Goal: Task Accomplishment & Management: Use online tool/utility

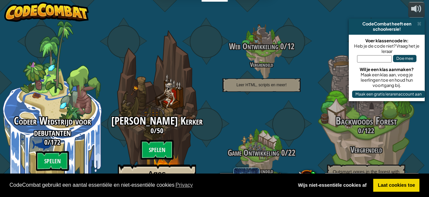
select select "nl-[GEOGRAPHIC_DATA]"
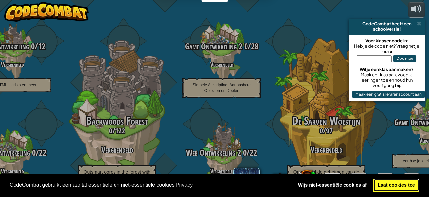
click at [390, 182] on link "Laat cookies toe" at bounding box center [397, 185] width 46 height 13
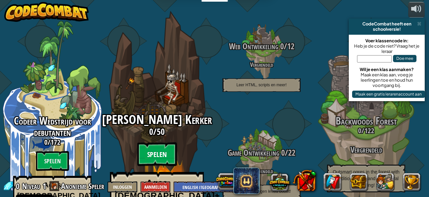
click at [159, 142] on btn "Spelen" at bounding box center [157, 154] width 40 height 24
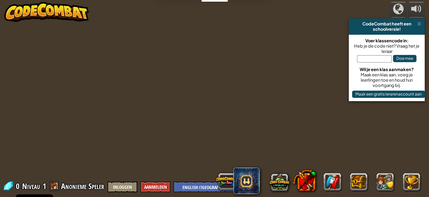
select select "nl-[GEOGRAPHIC_DATA]"
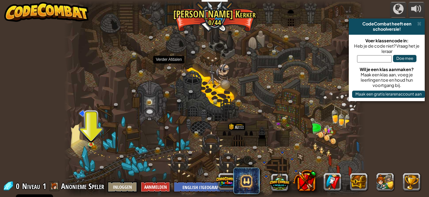
click at [87, 127] on div at bounding box center [214, 98] width 301 height 197
click at [90, 144] on img at bounding box center [91, 136] width 7 height 15
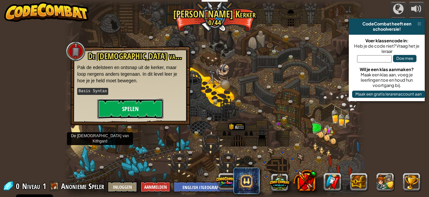
click at [146, 107] on button "Spelen" at bounding box center [130, 109] width 66 height 20
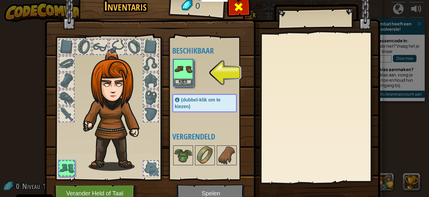
click at [239, 13] on div at bounding box center [239, 8] width 21 height 21
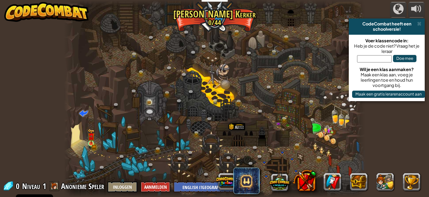
click at [90, 138] on img at bounding box center [91, 136] width 4 height 4
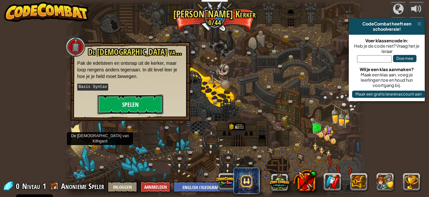
click at [147, 100] on button "Spelen" at bounding box center [130, 104] width 66 height 20
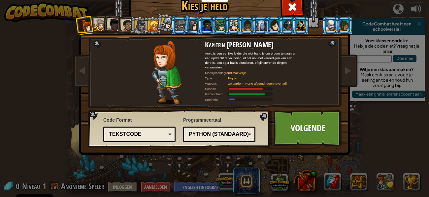
click at [57, 5] on div "Kies je held 0 Kapitein [PERSON_NAME] Anya is een eerlijke leider die niet bang…" at bounding box center [214, 98] width 429 height 197
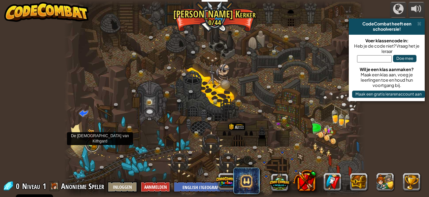
click at [93, 146] on link at bounding box center [92, 144] width 13 height 13
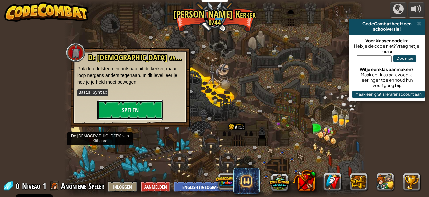
click at [129, 101] on button "Spelen" at bounding box center [130, 110] width 66 height 20
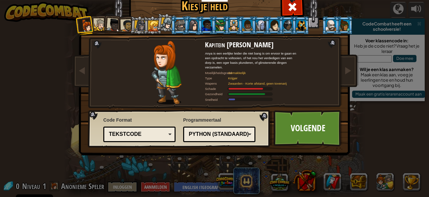
click at [234, 24] on div at bounding box center [234, 25] width 10 height 11
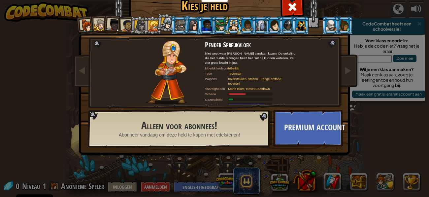
click at [111, 22] on div at bounding box center [113, 25] width 13 height 13
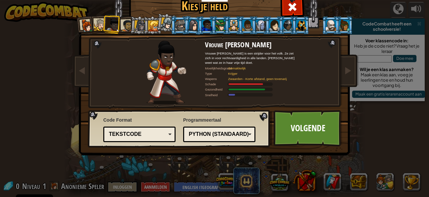
click at [82, 23] on div at bounding box center [86, 25] width 13 height 13
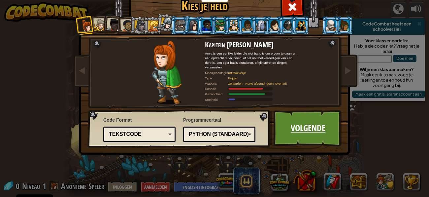
click at [312, 122] on link "Volgende" at bounding box center [308, 128] width 69 height 36
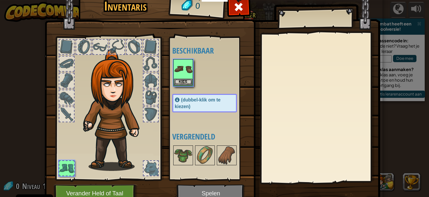
click at [312, 122] on div at bounding box center [320, 108] width 117 height 148
click at [183, 79] on button "Kies" at bounding box center [183, 81] width 19 height 7
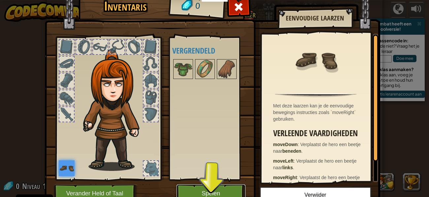
click at [210, 188] on button "Spelen" at bounding box center [211, 193] width 69 height 18
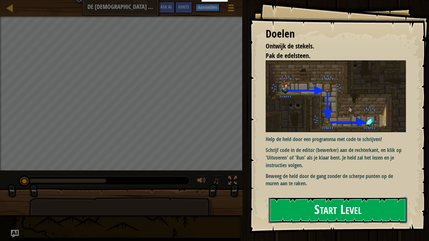
click at [370, 197] on button "Start Level" at bounding box center [338, 211] width 139 height 26
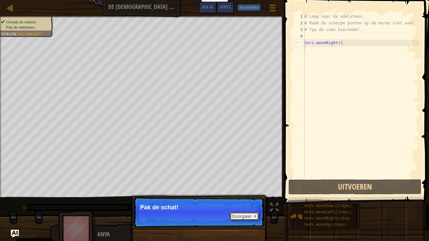
click at [241, 197] on button "Doorgaan" at bounding box center [244, 216] width 29 height 9
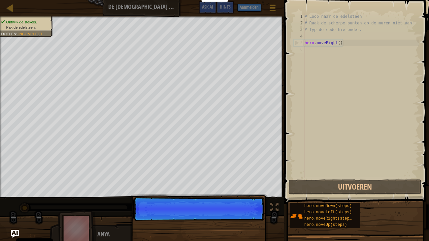
scroll to position [3, 0]
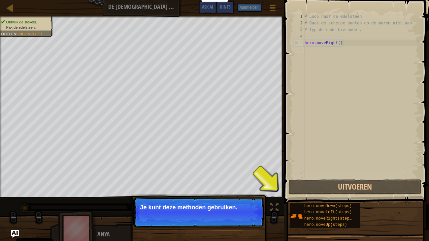
click at [251, 197] on button "Doorgaan" at bounding box center [244, 216] width 29 height 9
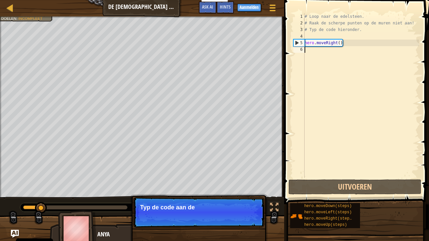
click at [256, 197] on p "Doorgaan Typ de code aan de" at bounding box center [198, 213] width 131 height 30
click at [241, 197] on button "Doorgaan" at bounding box center [244, 216] width 29 height 9
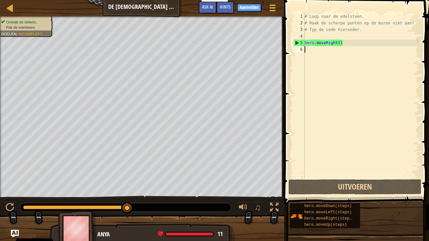
click at [341, 42] on div "# Loop naar de edelsteen. # Raak de scherpe punten op de muren niet aan! # Typ …" at bounding box center [362, 102] width 116 height 178
type textarea "hero.moveRight()"
click at [321, 54] on div "# Loop naar de edelsteen. # Raak de scherpe punten op de muren niet aan! # Typ …" at bounding box center [362, 102] width 116 height 178
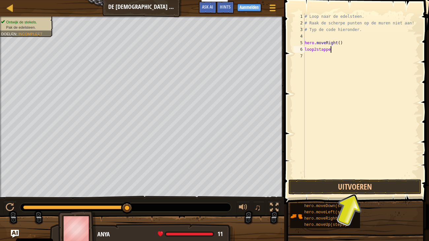
scroll to position [3, 2]
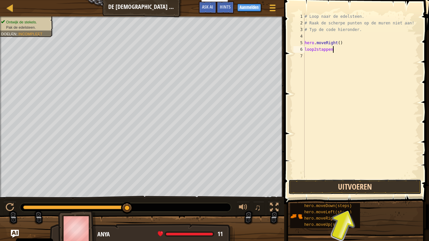
click at [387, 181] on button "Uitvoeren" at bounding box center [355, 187] width 133 height 15
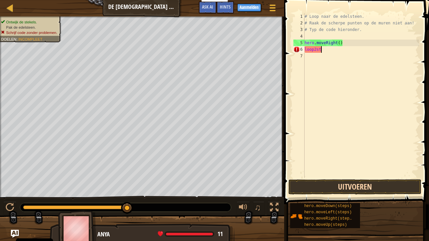
scroll to position [3, 0]
type textarea "l"
type textarea "loop"
type textarea "2"
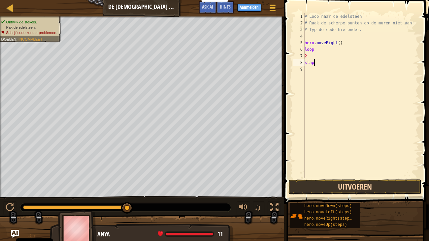
type textarea "staps"
click at [390, 187] on button "Uitvoeren" at bounding box center [355, 187] width 133 height 15
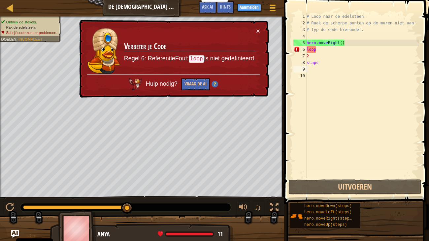
click at [254, 17] on div "Spelmenu Klaar Aanmelden Hints Ask AI" at bounding box center [239, 9] width 86 height 16
click at [258, 30] on button "×" at bounding box center [258, 30] width 4 height 7
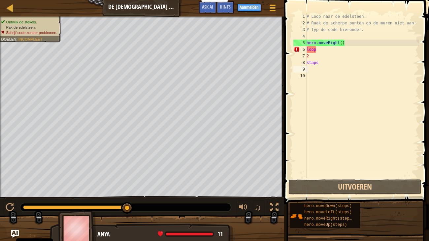
click at [348, 54] on div "# Loop naar de edelsteen. # Raak de scherpe punten op de muren niet aan! # Typ …" at bounding box center [363, 102] width 114 height 178
type textarea "2"
click at [328, 66] on div "# Loop naar de edelsteen. # Raak de scherpe punten op de muren niet aan! # Typ …" at bounding box center [363, 102] width 114 height 178
click at [331, 60] on div "# Loop naar de edelsteen. # Raak de scherpe punten op de muren niet aan! # Typ …" at bounding box center [363, 102] width 114 height 178
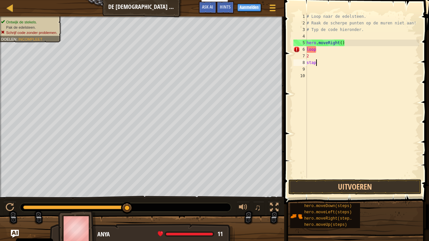
type textarea "s"
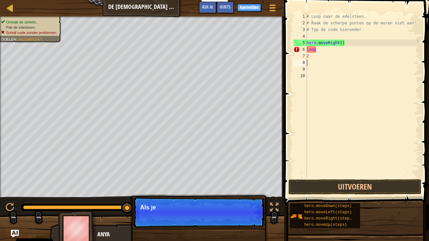
type textarea "2"
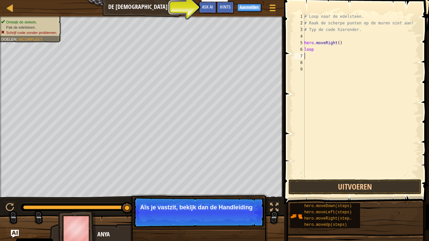
click at [323, 49] on div "# Loop naar de edelsteen. # Raak de scherpe punten op de muren niet aan! # Typ …" at bounding box center [361, 102] width 116 height 178
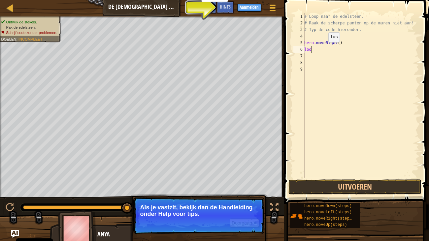
type textarea "l"
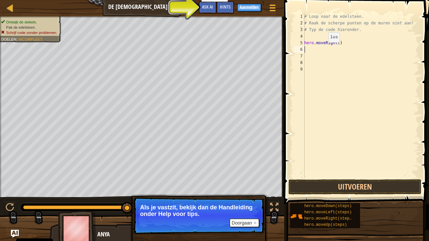
click at [350, 36] on div "# Loop naar de edelsteen. # Raak de scherpe punten op de muren niet aan! # Typ …" at bounding box center [361, 102] width 116 height 178
click at [334, 40] on div "# Loop naar de edelsteen. # Raak de scherpe punten op de muren niet aan! # Typ …" at bounding box center [361, 102] width 116 height 178
type textarea "hero.moveRight()"
click at [319, 52] on div "# Loop naar de edelsteen. # Raak de scherpe punten op de muren niet aan! # Typ …" at bounding box center [361, 102] width 116 height 178
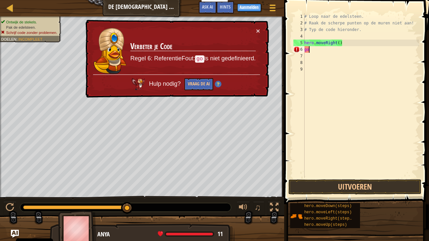
type textarea "g"
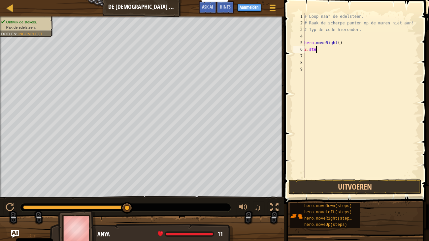
scroll to position [3, 1]
type textarea "2.steps"
click at [351, 190] on button "Uitvoeren" at bounding box center [355, 187] width 133 height 15
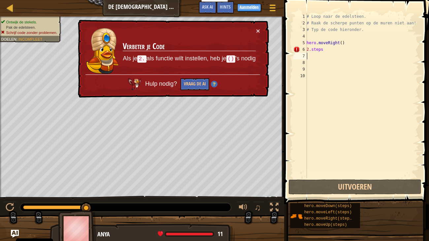
click at [343, 49] on div "# Loop naar de edelsteen. # Raak de scherpe punten op de muren niet aan! # Typ …" at bounding box center [363, 102] width 114 height 178
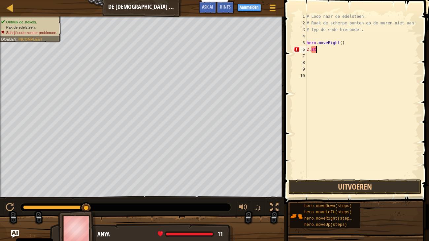
type textarea "2"
type textarea "hero.moveRight"
type textarea "(2)"
click at [340, 184] on button "Uitvoeren" at bounding box center [355, 187] width 133 height 15
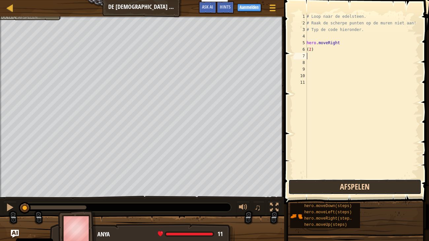
click at [343, 188] on button "Afspelen" at bounding box center [355, 187] width 133 height 15
click at [348, 188] on button "Afspelen" at bounding box center [355, 187] width 133 height 15
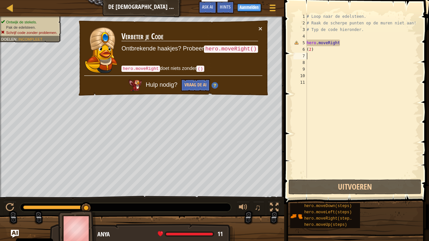
click at [350, 44] on div "# Loop naar de edelsteen. # Raak de scherpe punten op de muren niet aan! # Typ …" at bounding box center [363, 102] width 114 height 178
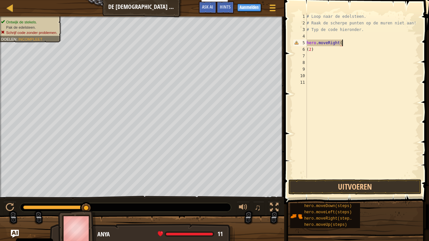
scroll to position [3, 3]
click at [377, 189] on button "Uitvoeren" at bounding box center [355, 187] width 133 height 15
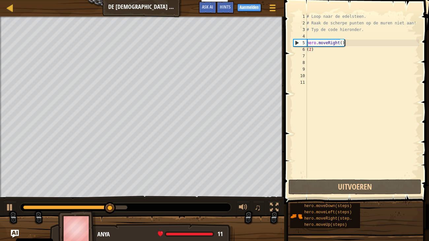
click at [328, 50] on div "# Loop naar de edelsteen. # Raak de scherpe punten op de muren niet aan! # Typ …" at bounding box center [363, 102] width 114 height 178
type textarea "(2)"
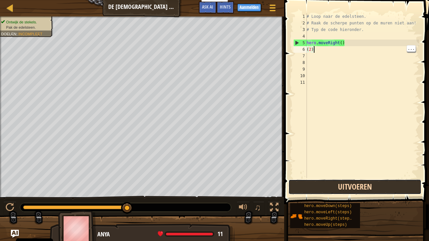
click at [360, 190] on button "Uitvoeren" at bounding box center [355, 187] width 133 height 15
click at [376, 188] on button "Uitvoeren" at bounding box center [355, 187] width 133 height 15
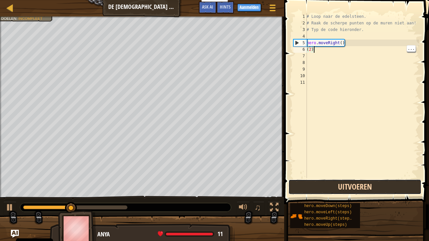
click at [376, 192] on button "Uitvoeren" at bounding box center [355, 187] width 133 height 15
click at [376, 193] on button "Afspelen" at bounding box center [355, 187] width 133 height 15
click at [377, 193] on button "Afspelen" at bounding box center [355, 187] width 133 height 15
click at [378, 190] on button "Uitvoeren" at bounding box center [355, 187] width 133 height 15
click at [384, 187] on button "Uitvoeren" at bounding box center [355, 187] width 133 height 15
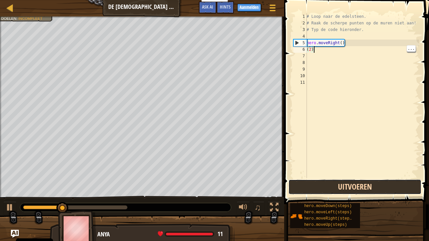
click at [385, 188] on button "Uitvoeren" at bounding box center [355, 187] width 133 height 15
click at [383, 188] on button "Afspelen" at bounding box center [355, 187] width 133 height 15
click at [383, 190] on button "Afspelen" at bounding box center [355, 187] width 133 height 15
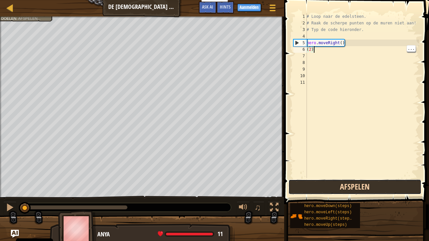
click at [384, 191] on button "Afspelen" at bounding box center [355, 187] width 133 height 15
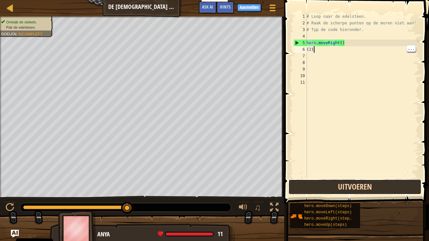
click at [346, 187] on button "Uitvoeren" at bounding box center [355, 187] width 133 height 15
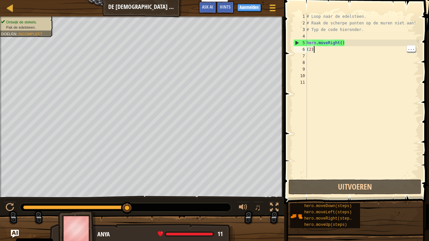
click at [349, 71] on div "# Loop naar de edelsteen. # Raak de scherpe punten op de muren niet aan! # Typ …" at bounding box center [363, 102] width 114 height 178
click at [346, 47] on div "# Loop naar de edelsteen. # Raak de scherpe punten op de muren niet aan! # Typ …" at bounding box center [363, 102] width 114 height 178
click at [325, 49] on div "# Loop naar de edelsteen. # Raak de scherpe punten op de muren niet aan! # Typ …" at bounding box center [363, 102] width 114 height 178
click at [299, 51] on div "6" at bounding box center [301, 49] width 14 height 7
type textarea "(2)"
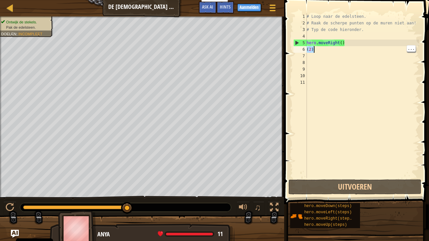
click at [304, 49] on div "6" at bounding box center [301, 49] width 14 height 7
click at [330, 50] on div "# Loop naar de edelsteen. # Raak de scherpe punten op de muren niet aan! # Typ …" at bounding box center [363, 102] width 114 height 178
type textarea "(2)"
click at [315, 60] on div "# Loop naar de edelsteen. # Raak de scherpe punten op de muren niet aan! # Typ …" at bounding box center [363, 102] width 114 height 178
click at [313, 56] on div "# Loop naar de edelsteen. # Raak de scherpe punten op de muren niet aan! # Typ …" at bounding box center [363, 102] width 114 height 178
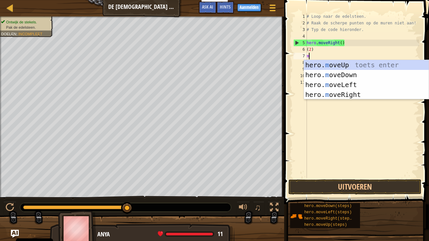
type textarea "mo"
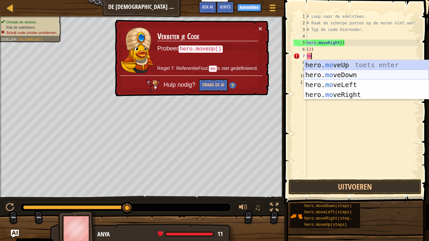
click at [351, 76] on div "hero. mo veUp toets enter hero. mo veDown toets enter hero. mo veLeft toets ent…" at bounding box center [366, 89] width 125 height 59
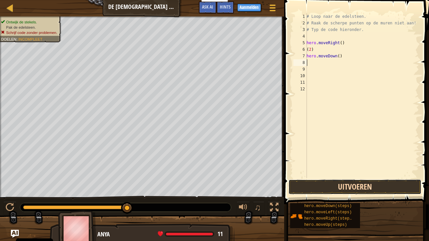
click at [330, 185] on button "Uitvoeren" at bounding box center [355, 187] width 133 height 15
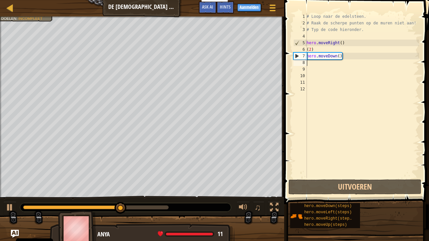
click at [323, 64] on div "# Loop naar de edelsteen. # Raak de scherpe punten op de muren niet aan! # Typ …" at bounding box center [363, 102] width 114 height 178
click at [303, 60] on div "8" at bounding box center [301, 62] width 14 height 7
click at [311, 59] on div "# Loop naar de edelsteen. # Raak de scherpe punten op de muren niet aan! # Typ …" at bounding box center [363, 102] width 114 height 178
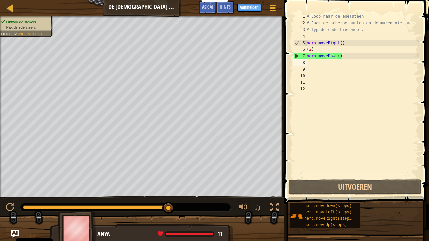
type textarea "m"
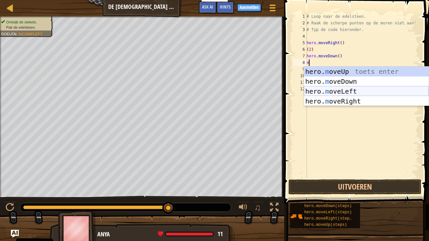
click at [344, 90] on div "hero. m oveUp toets enter hero. m oveDown toets enter hero. m oveLeft toets ent…" at bounding box center [366, 96] width 125 height 59
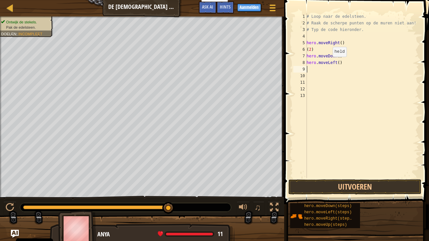
click at [330, 63] on div "# Loop naar de edelsteen. # Raak de scherpe punten op de muren niet aan! # Typ …" at bounding box center [363, 102] width 114 height 178
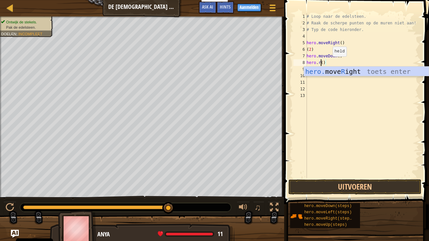
scroll to position [3, 1]
click at [357, 72] on div "hero. move R ight toets enter" at bounding box center [366, 82] width 125 height 30
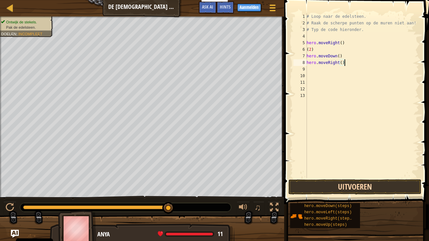
type textarea "hero.moveRight()"
click at [327, 185] on button "Uitvoeren" at bounding box center [355, 187] width 133 height 15
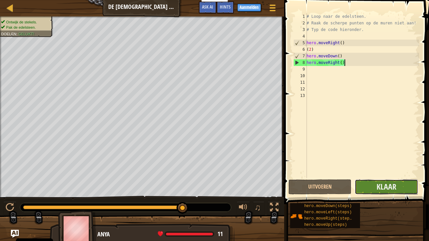
click at [406, 190] on button "Klaar" at bounding box center [386, 187] width 63 height 15
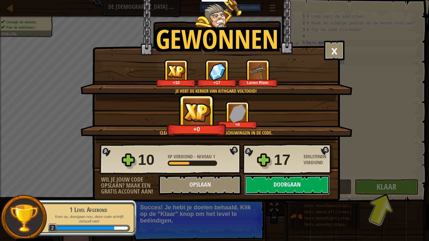
click at [275, 188] on button "Doorgaan" at bounding box center [287, 185] width 85 height 20
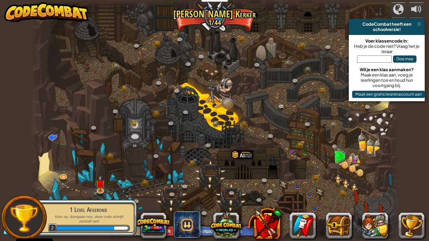
select select "nl-[GEOGRAPHIC_DATA]"
click at [98, 190] on img at bounding box center [100, 179] width 9 height 21
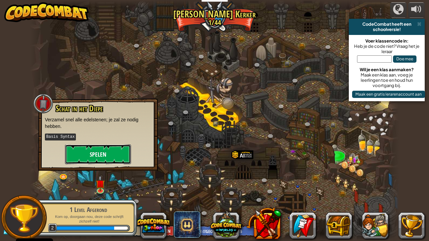
click at [105, 155] on button "Spelen" at bounding box center [98, 155] width 66 height 20
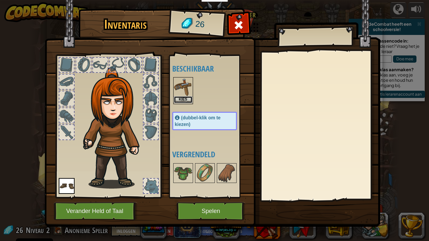
click at [183, 101] on button "Kies" at bounding box center [183, 99] width 19 height 7
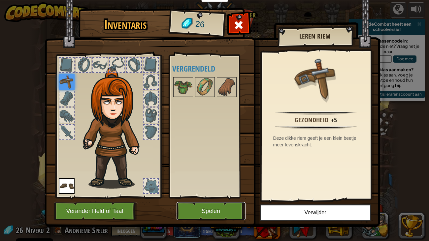
click at [206, 197] on button "Spelen" at bounding box center [211, 212] width 69 height 18
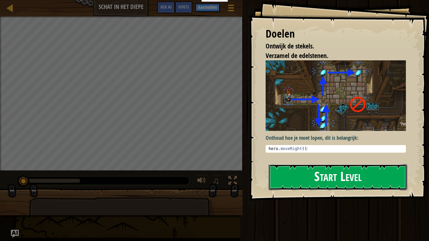
click at [332, 178] on button "Start Level" at bounding box center [338, 178] width 139 height 26
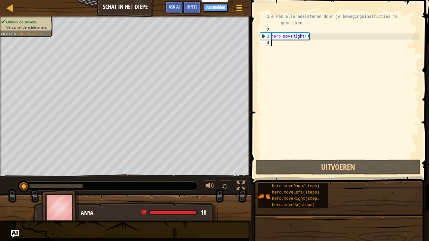
click at [280, 44] on div "# Pak alle edelstenen door je bewegingsinstructies te gebruiken. hero . moveRig…" at bounding box center [344, 95] width 149 height 165
type textarea "m"
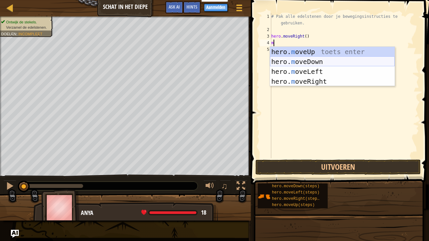
click at [297, 63] on div "hero. m oveUp toets enter hero. m oveDown toets enter hero. m oveLeft toets ent…" at bounding box center [332, 76] width 125 height 59
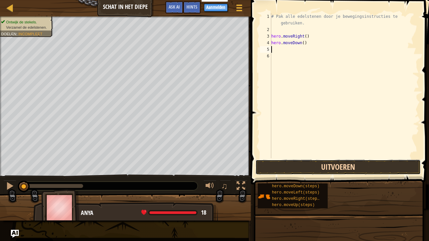
click at [312, 167] on button "Uitvoeren" at bounding box center [339, 167] width 166 height 15
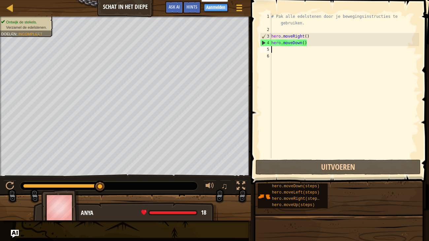
click at [284, 48] on div "# Pak alle edelstenen door je bewegingsinstructies te gebruiken. hero . moveRig…" at bounding box center [344, 95] width 149 height 165
type textarea "m"
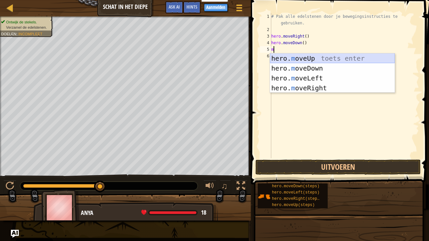
click at [303, 57] on div "hero. m oveUp toets enter hero. m oveDown toets enter hero. m oveLeft toets ent…" at bounding box center [332, 83] width 125 height 59
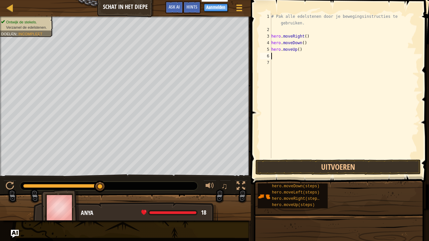
type textarea "m"
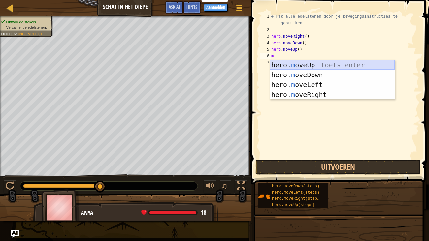
click at [317, 64] on div "hero. m oveUp toets enter hero. m oveDown toets enter hero. m oveLeft toets ent…" at bounding box center [332, 89] width 125 height 59
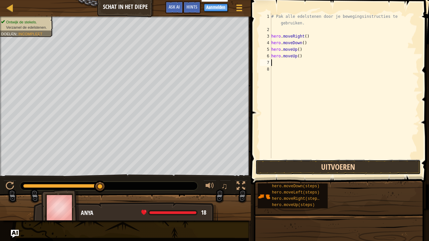
click at [299, 171] on button "Uitvoeren" at bounding box center [339, 167] width 166 height 15
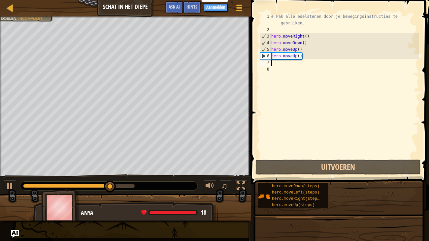
click at [274, 64] on div "# Pak alle edelstenen door je bewegingsinstructies te gebruiken. hero . moveRig…" at bounding box center [344, 95] width 149 height 165
type textarea "m"
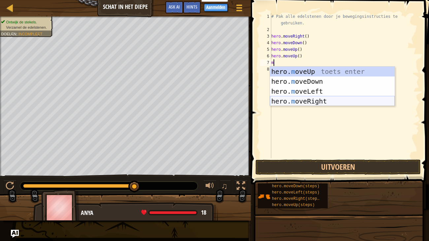
click at [300, 101] on div "hero. m oveUp toets enter hero. m oveDown toets enter hero. m oveLeft toets ent…" at bounding box center [332, 96] width 125 height 59
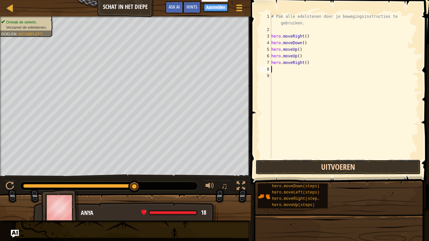
click at [323, 160] on button "Uitvoeren" at bounding box center [339, 167] width 166 height 15
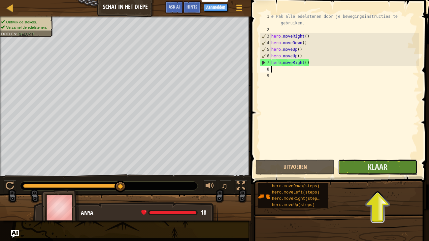
click at [368, 167] on button "Klaar" at bounding box center [377, 167] width 79 height 15
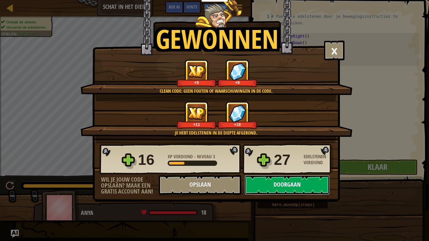
click at [282, 183] on button "Doorgaan" at bounding box center [287, 185] width 85 height 20
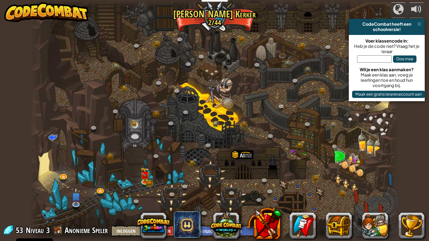
select select "nl-[GEOGRAPHIC_DATA]"
click at [145, 174] on img at bounding box center [144, 171] width 5 height 5
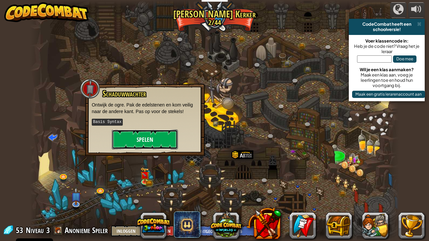
click at [166, 135] on button "Spelen" at bounding box center [145, 140] width 66 height 20
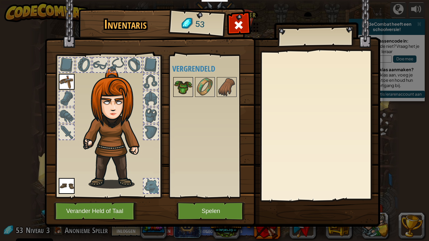
click at [183, 85] on img at bounding box center [183, 87] width 19 height 19
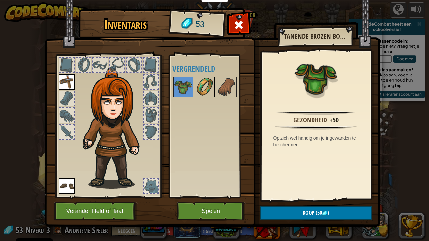
click at [195, 89] on div at bounding box center [205, 87] width 20 height 20
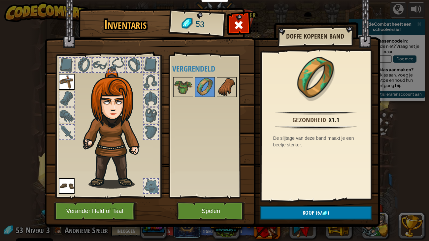
click at [218, 84] on img at bounding box center [227, 87] width 19 height 19
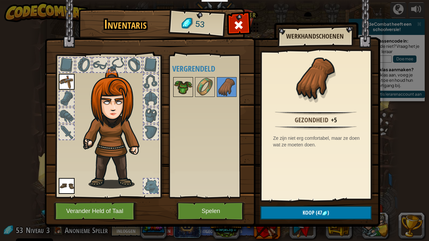
click at [186, 86] on img at bounding box center [183, 87] width 19 height 19
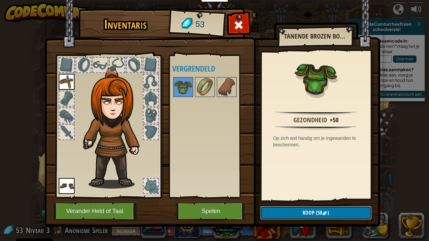
click at [319, 197] on span "(50" at bounding box center [319, 212] width 8 height 7
click at [319, 197] on button "Bevestigen" at bounding box center [316, 213] width 111 height 14
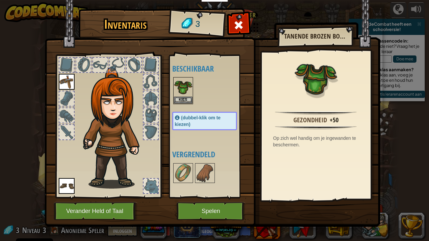
click at [319, 197] on img at bounding box center [213, 107] width 336 height 240
click at [180, 99] on button "Kies" at bounding box center [183, 99] width 19 height 7
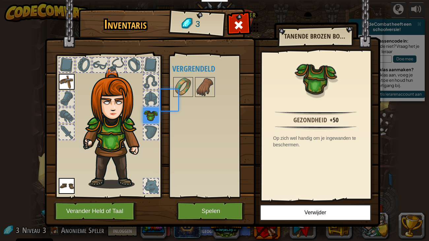
click at [180, 99] on div "Beschikbaar Kies Kies Kies (dubbel-klik om te kiezen) Vergrendeld" at bounding box center [211, 127] width 78 height 138
click at [200, 197] on button "Spelen" at bounding box center [211, 212] width 69 height 18
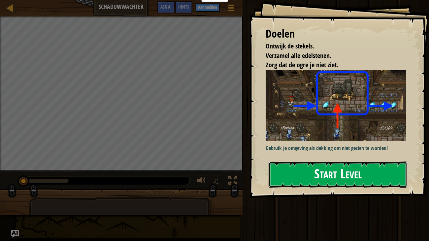
click at [307, 175] on button "Start Level" at bounding box center [338, 175] width 139 height 26
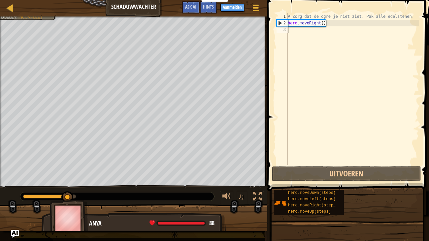
click at [290, 31] on div "# Zorg dat de ogre je niet ziet. Pak alle edelstenen. hero . moveRight ( )" at bounding box center [353, 95] width 133 height 165
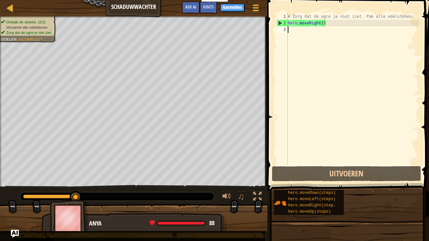
type textarea "m"
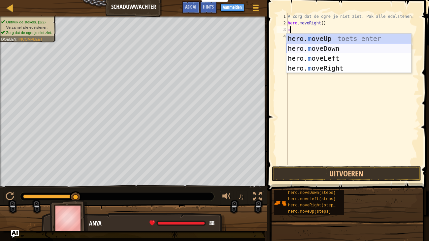
click at [339, 49] on div "hero. m oveUp toets enter hero. m oveDown toets enter hero. m oveLeft toets ent…" at bounding box center [349, 63] width 125 height 59
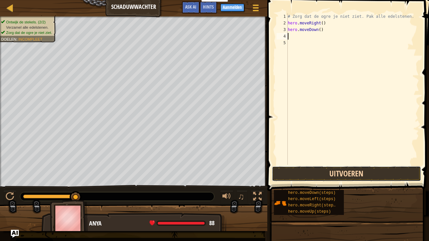
click at [346, 169] on button "Uitvoeren" at bounding box center [346, 174] width 149 height 15
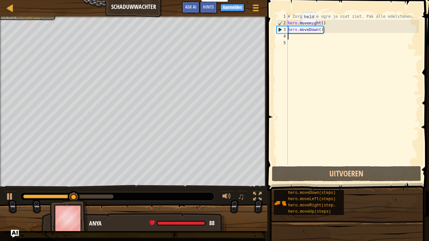
click at [297, 29] on div "# Zorg dat de ogre je niet ziet. Pak alle edelstenen. hero . moveRight ( ) hero…" at bounding box center [353, 95] width 133 height 165
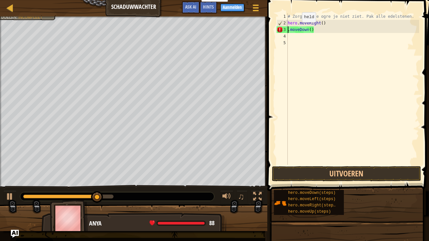
click at [301, 28] on div "# Zorg dat de ogre je niet ziet. Pak alle edelstenen. hero . moveRight ( ) . mo…" at bounding box center [353, 95] width 133 height 165
click at [299, 24] on div "# Zorg dat de ogre je niet ziet. Pak alle edelstenen. hero . moveRight ( ) Down…" at bounding box center [353, 95] width 133 height 165
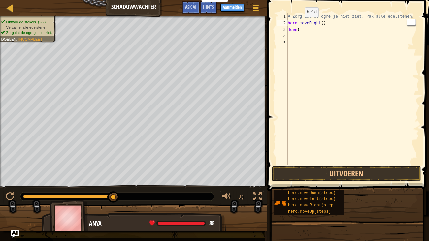
click at [299, 30] on div "# Zorg dat de ogre je niet ziet. Pak alle edelstenen. hero . moveRight ( ) Down…" at bounding box center [353, 95] width 133 height 165
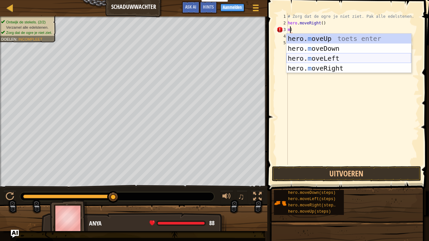
click at [330, 55] on div "hero. m oveUp toets enter hero. m oveDown toets enter hero. m oveLeft toets ent…" at bounding box center [349, 63] width 125 height 59
type textarea "hero.moveLeft()"
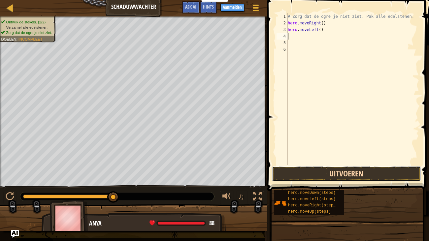
click at [354, 170] on button "Uitvoeren" at bounding box center [346, 174] width 149 height 15
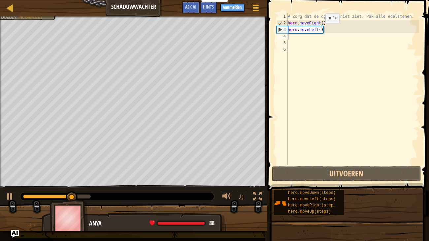
click at [320, 29] on div "# Zorg dat de ogre je niet ziet. Pak alle edelstenen. hero . moveRight ( ) hero…" at bounding box center [353, 95] width 133 height 165
type textarea "hero.moveLeft()"
click at [301, 37] on div "# Zorg dat de ogre je niet ziet. Pak alle edelstenen. hero . moveRight ( ) hero…" at bounding box center [353, 95] width 133 height 165
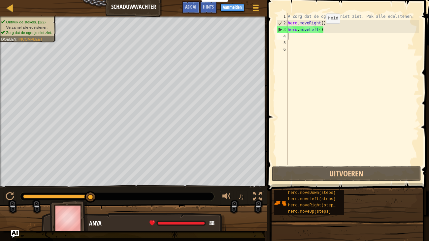
click at [321, 30] on div "# Zorg dat de ogre je niet ziet. Pak alle edelstenen. hero . moveRight ( ) hero…" at bounding box center [353, 95] width 133 height 165
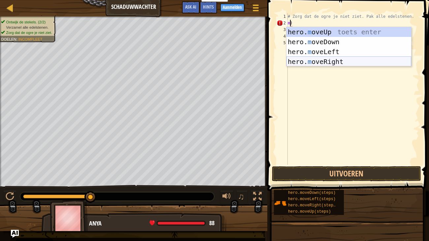
click at [332, 59] on div "hero. m oveUp toets enter hero. m oveDown toets enter hero. m oveLeft toets ent…" at bounding box center [349, 56] width 125 height 59
type textarea "hero.moveRight()"
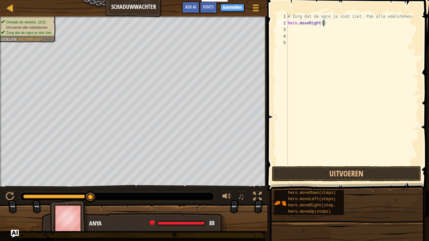
click at [303, 30] on div "# Zorg dat de ogre je niet ziet. Pak alle edelstenen. hero . moveRight ( )" at bounding box center [353, 95] width 133 height 165
type textarea "m"
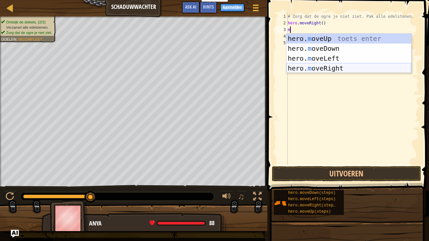
click at [319, 67] on div "hero. m oveUp toets enter hero. m oveDown toets enter hero. m oveLeft toets ent…" at bounding box center [349, 63] width 125 height 59
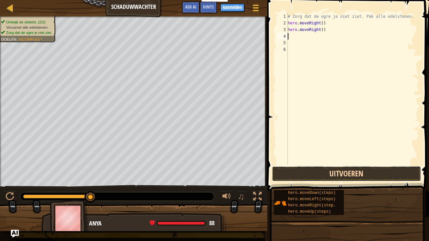
click at [329, 169] on button "Uitvoeren" at bounding box center [346, 174] width 149 height 15
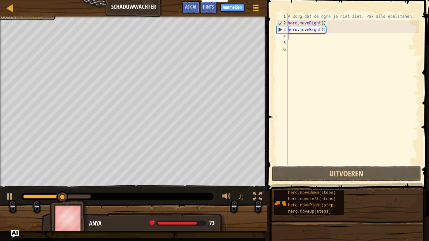
click at [296, 37] on div "# Zorg dat de ogre je niet ziet. Pak alle edelstenen. hero . moveRight ( ) hero…" at bounding box center [353, 95] width 133 height 165
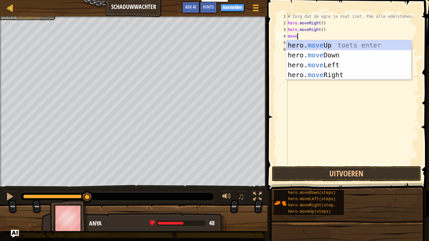
type textarea "mover"
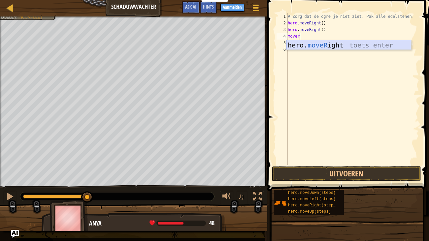
click at [335, 43] on div "hero. moveR ight toets enter" at bounding box center [349, 55] width 125 height 30
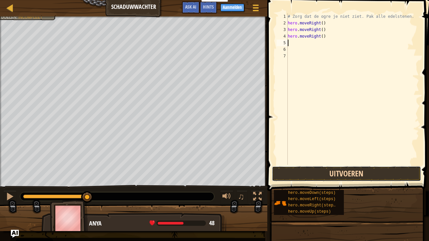
click at [331, 174] on button "Uitvoeren" at bounding box center [346, 174] width 149 height 15
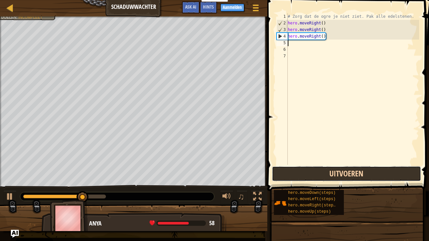
click at [331, 174] on button "Uitvoeren" at bounding box center [346, 174] width 149 height 15
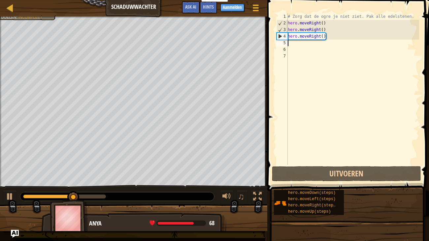
type textarea "m"
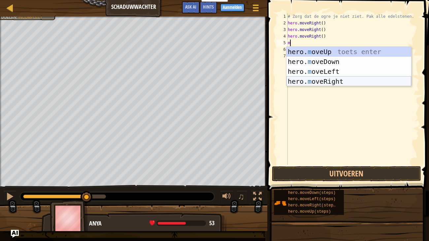
click at [330, 79] on div "hero. m oveUp toets enter hero. m oveDown toets enter hero. m oveLeft toets ent…" at bounding box center [349, 76] width 125 height 59
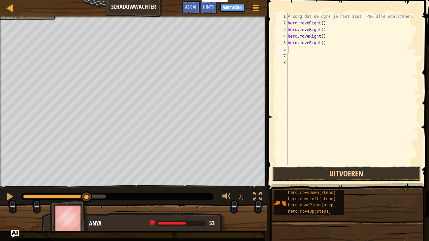
click at [325, 176] on button "Uitvoeren" at bounding box center [346, 174] width 149 height 15
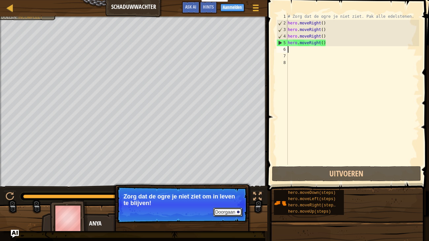
click at [229, 197] on button "Doorgaan" at bounding box center [227, 212] width 29 height 9
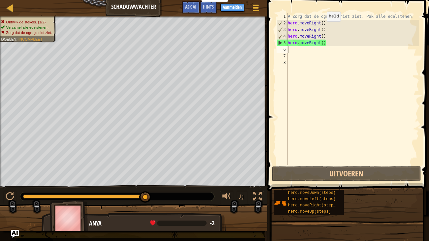
click at [322, 28] on div "# Zorg dat de ogre je niet ziet. Pak alle edelstenen. hero . moveRight ( ) hero…" at bounding box center [353, 95] width 133 height 165
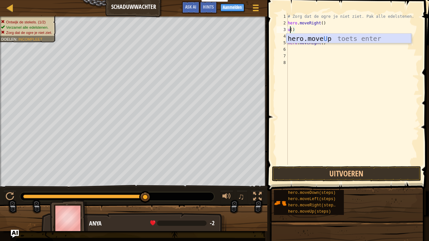
click at [336, 38] on div "hero.move U p toets enter" at bounding box center [349, 49] width 125 height 30
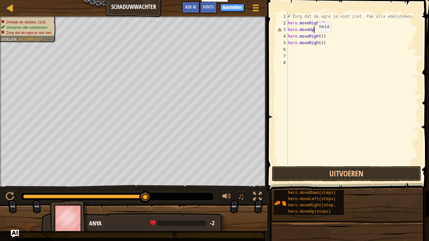
click at [312, 39] on div "# Zorg dat de ogre je niet ziet. Pak alle edelstenen. hero . moveRight ( ) hero…" at bounding box center [353, 95] width 133 height 165
click at [321, 45] on div "# Zorg dat de ogre je niet ziet. Pak alle edelstenen. hero . moveRight ( ) hero…" at bounding box center [353, 95] width 133 height 165
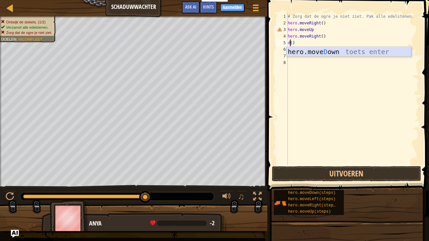
click at [360, 50] on div "hero.move D own toets enter" at bounding box center [349, 62] width 125 height 30
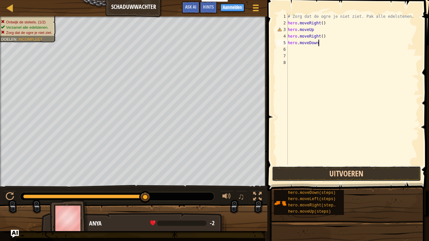
click at [310, 173] on button "Uitvoeren" at bounding box center [346, 174] width 149 height 15
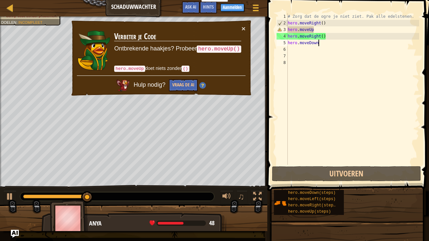
click at [317, 28] on div "# Zorg dat de ogre je niet ziet. Pak alle edelstenen. hero . moveRight ( ) hero…" at bounding box center [353, 95] width 133 height 165
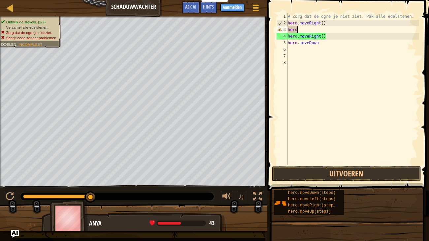
type textarea "h"
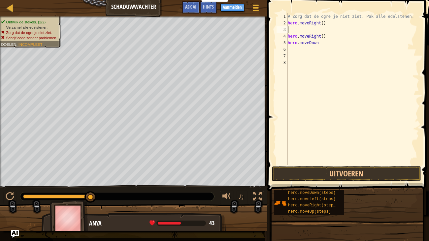
type textarea "h"
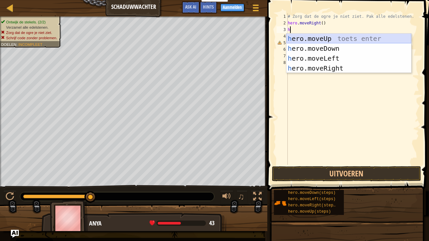
click at [343, 38] on div "h ero.moveUp toets enter h ero.moveDown toets enter h ero.moveLeft toets enter …" at bounding box center [349, 63] width 125 height 59
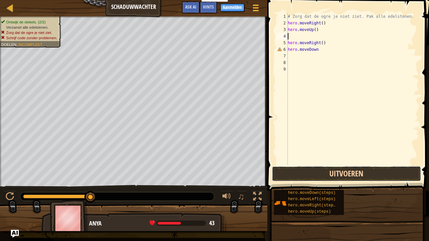
click at [317, 169] on button "Uitvoeren" at bounding box center [346, 174] width 149 height 15
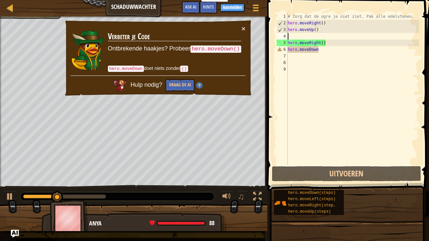
click at [333, 50] on div "# Zorg dat de ogre je niet ziet. Pak alle edelstenen. hero . moveRight ( ) hero…" at bounding box center [353, 95] width 133 height 165
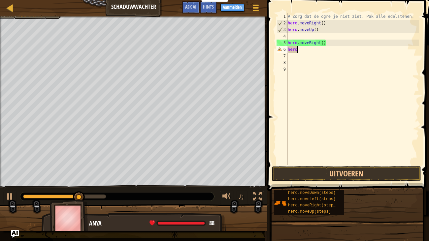
type textarea "h"
type textarea "m"
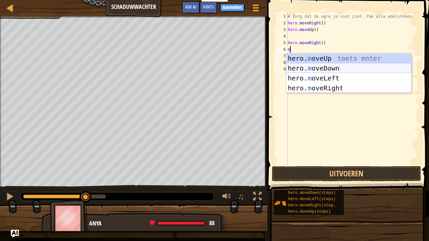
click at [350, 66] on div "hero. m oveUp toets enter hero. m oveDown toets enter hero. m oveLeft toets ent…" at bounding box center [349, 83] width 125 height 59
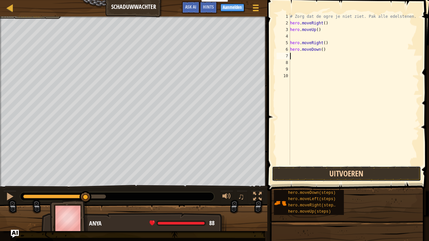
click at [350, 173] on button "Uitvoeren" at bounding box center [346, 174] width 149 height 15
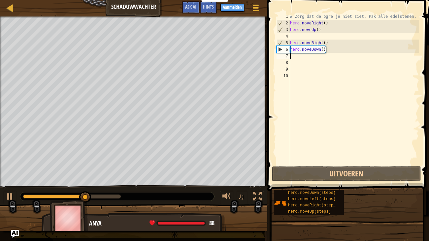
click at [295, 55] on div "# Zorg dat de ogre je niet ziet. Pak alle edelstenen. hero . moveRight ( ) hero…" at bounding box center [354, 95] width 131 height 165
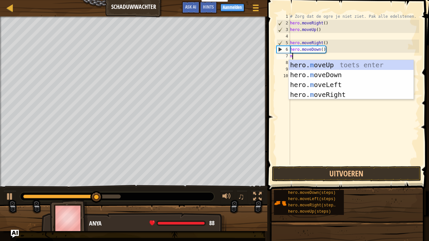
type textarea "mo"
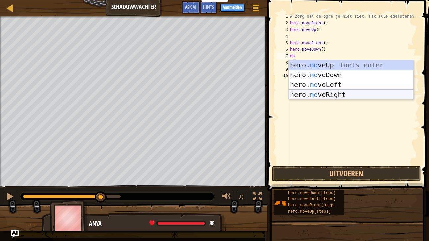
click at [337, 96] on div "hero. mo veUp toets enter hero. mo veDown toets enter hero. mo veLeft toets ent…" at bounding box center [351, 89] width 125 height 59
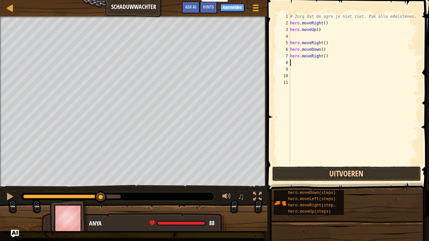
click at [345, 171] on button "Uitvoeren" at bounding box center [346, 174] width 149 height 15
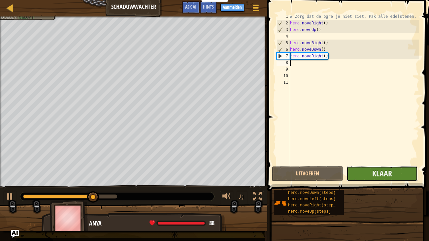
click at [400, 167] on button "Klaar" at bounding box center [382, 174] width 71 height 15
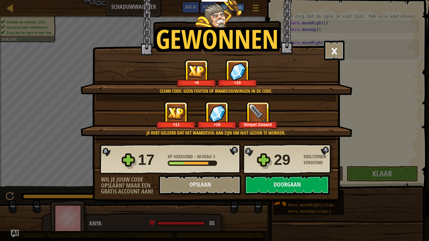
click at [261, 118] on img at bounding box center [258, 113] width 18 height 18
click at [279, 187] on button "Doorgaan" at bounding box center [287, 185] width 85 height 20
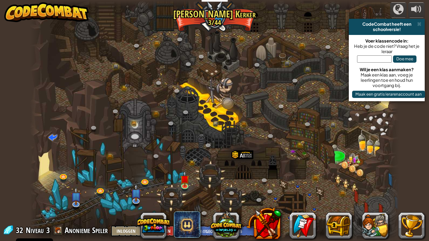
select select "nl-[GEOGRAPHIC_DATA]"
click at [56, 197] on span at bounding box center [58, 231] width 10 height 10
click at [58, 197] on span at bounding box center [58, 231] width 10 height 10
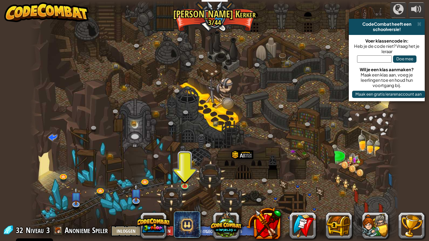
click at [58, 197] on span at bounding box center [58, 231] width 10 height 10
click at [184, 180] on img at bounding box center [184, 175] width 9 height 21
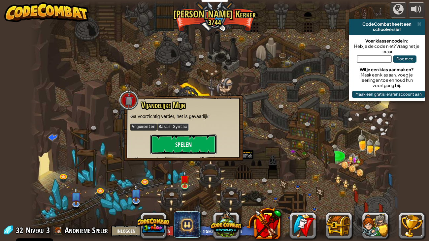
click at [180, 150] on button "Spelen" at bounding box center [184, 145] width 66 height 20
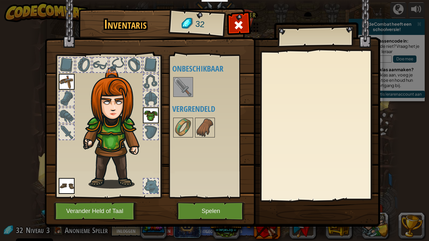
click at [186, 84] on img at bounding box center [183, 87] width 19 height 19
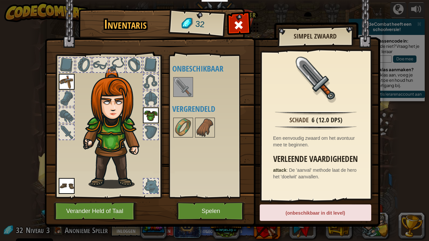
click at [186, 84] on img at bounding box center [183, 87] width 19 height 19
click at [208, 197] on button "Spelen" at bounding box center [211, 212] width 69 height 18
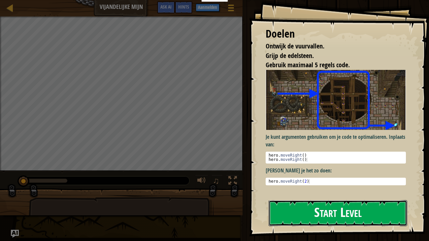
click at [326, 197] on button "Start Level" at bounding box center [338, 214] width 139 height 26
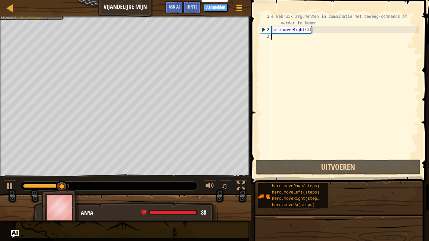
click at [276, 39] on div "# Gebruik argumenten in combinatie met beweeg-commands om verder te komen. hero…" at bounding box center [344, 95] width 149 height 165
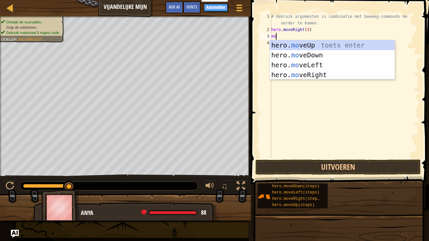
scroll to position [3, 0]
type textarea "moveu"
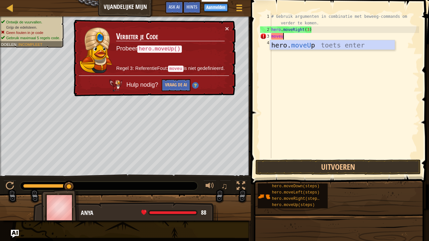
click at [345, 44] on div "hero. moveU p toets enter" at bounding box center [332, 55] width 125 height 30
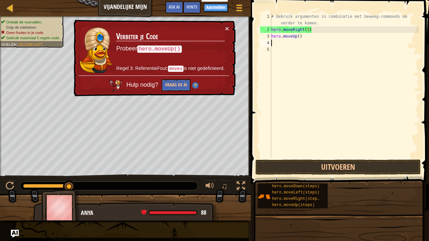
scroll to position [3, 0]
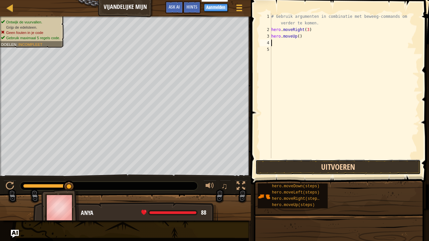
click at [360, 172] on button "Uitvoeren" at bounding box center [339, 167] width 166 height 15
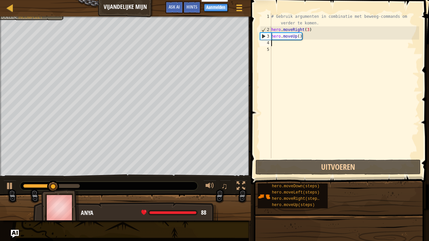
click at [291, 47] on div "# Gebruik argumenten in combinatie met beweeg-commands om verder te komen. hero…" at bounding box center [344, 95] width 149 height 165
click at [285, 44] on div "# Gebruik argumenten in combinatie met beweeg-commands om verder te komen. hero…" at bounding box center [344, 95] width 149 height 165
type textarea "m"
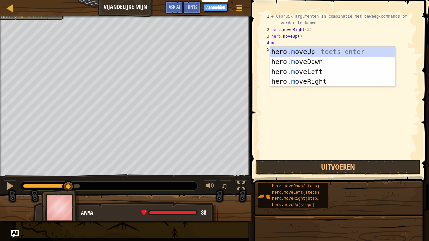
click at [330, 82] on div "hero. m oveUp toets enter hero. m oveDown toets enter hero. m oveLeft toets ent…" at bounding box center [332, 76] width 125 height 59
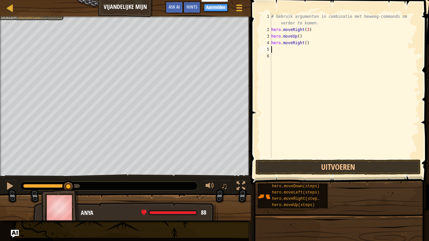
type textarea "m"
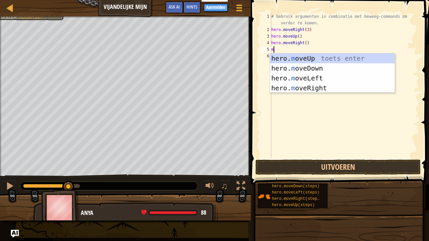
click at [330, 68] on div "hero. m oveUp toets enter hero. m oveDown toets enter hero. m oveLeft toets ent…" at bounding box center [332, 83] width 125 height 59
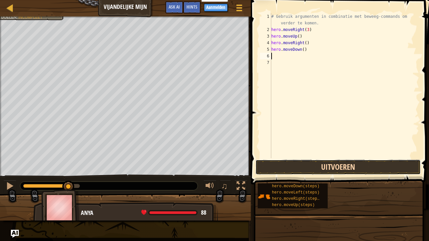
click at [331, 169] on button "Uitvoeren" at bounding box center [339, 167] width 166 height 15
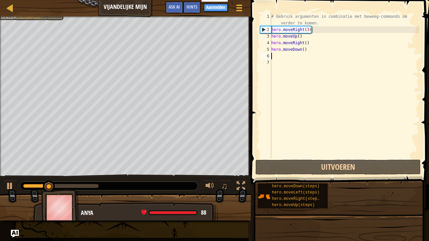
click at [284, 54] on div "# Gebruik argumenten in combinatie met beweeg-commands om verder te komen. hero…" at bounding box center [344, 95] width 149 height 165
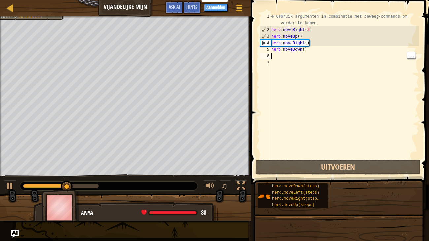
type textarea "m"
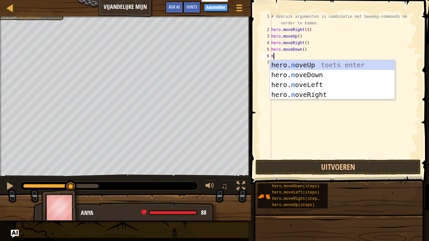
click at [325, 72] on div "hero. m oveUp toets enter hero. m oveDown toets enter hero. m oveLeft toets ent…" at bounding box center [332, 89] width 125 height 59
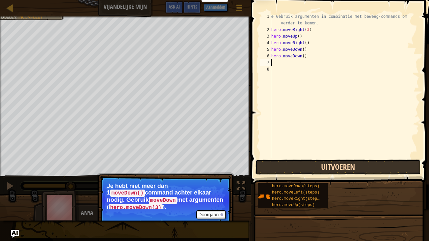
click at [330, 170] on button "Uitvoeren" at bounding box center [339, 167] width 166 height 15
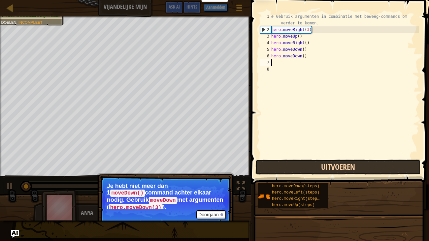
click at [334, 169] on button "Uitvoeren" at bounding box center [339, 167] width 166 height 15
click at [338, 165] on button "Uitvoeren" at bounding box center [339, 167] width 166 height 15
click at [341, 165] on button "Afspelen" at bounding box center [339, 167] width 166 height 15
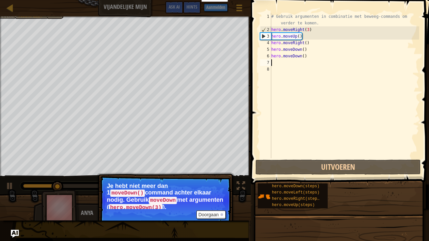
click at [325, 33] on div "# Gebruik argumenten in combinatie met beweeg-commands om verder te komen. hero…" at bounding box center [344, 95] width 149 height 165
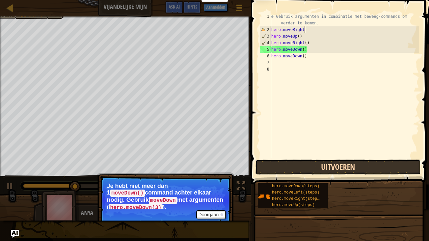
click at [337, 166] on button "Uitvoeren" at bounding box center [339, 167] width 166 height 15
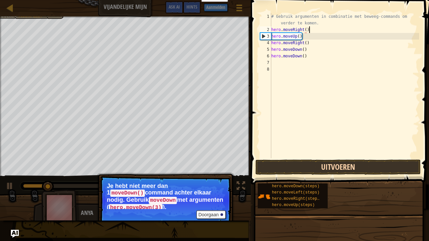
scroll to position [3, 3]
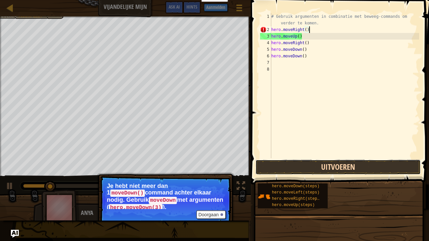
click at [364, 163] on button "Uitvoeren" at bounding box center [339, 167] width 166 height 15
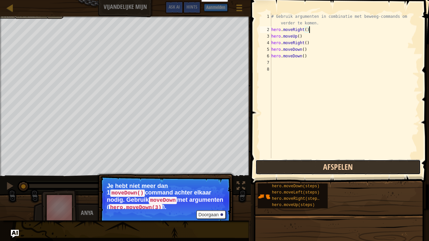
click at [370, 168] on button "Afspelen" at bounding box center [339, 167] width 166 height 15
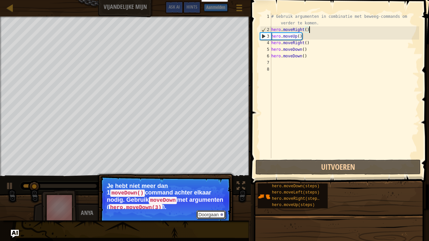
click at [222, 197] on div at bounding box center [222, 215] width 3 height 3
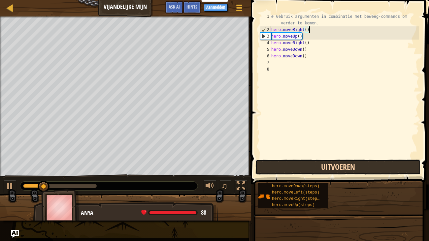
click at [347, 167] on button "Uitvoeren" at bounding box center [339, 167] width 166 height 15
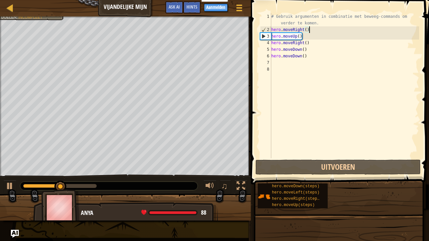
click at [330, 28] on div "# Gebruik argumenten in combinatie met beweeg-commands om verder te komen. hero…" at bounding box center [344, 95] width 149 height 165
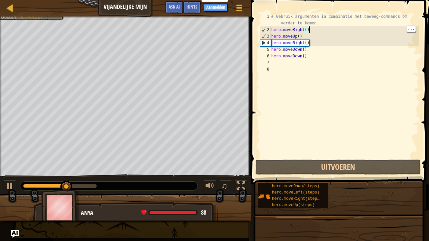
click at [326, 30] on div "# Gebruik argumenten in combinatie met beweeg-commands om verder te komen. hero…" at bounding box center [344, 95] width 149 height 165
click at [332, 31] on div "# Gebruik argumenten in combinatie met beweeg-commands om verder te komen. hero…" at bounding box center [344, 95] width 149 height 165
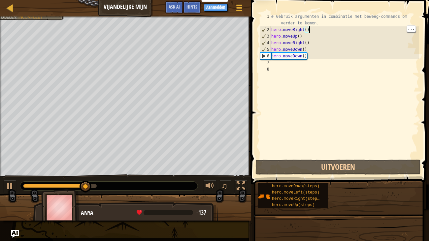
click at [331, 28] on div "# Gebruik argumenten in combinatie met beweeg-commands om verder te komen. hero…" at bounding box center [344, 95] width 149 height 165
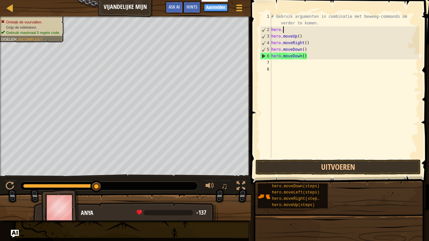
scroll to position [3, 0]
type textarea "h"
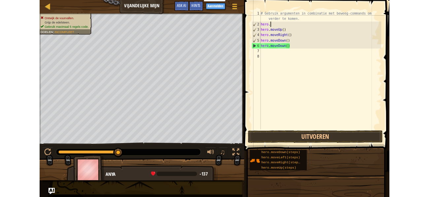
scroll to position [3, 0]
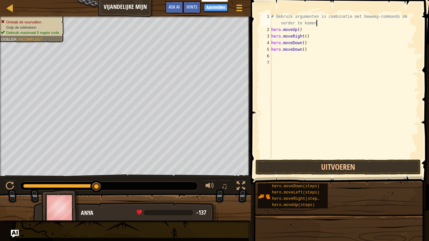
click at [314, 50] on div "# Gebruik argumenten in combinatie met beweeg-commands om verder te komen hero …" at bounding box center [344, 95] width 149 height 165
type textarea "h"
click at [306, 39] on div "# Gebruik argumenten in combinatie met beweeg-commands om verder te komen hero …" at bounding box center [344, 95] width 149 height 165
click at [306, 30] on div "# Gebruik argumenten in combinatie met beweeg-commands om verder te komen hero …" at bounding box center [344, 95] width 149 height 165
type textarea "h"
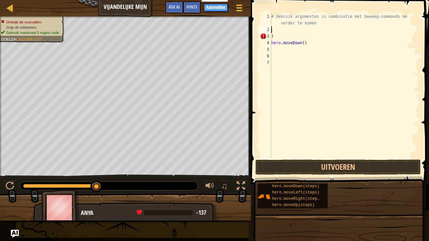
type textarea "h"
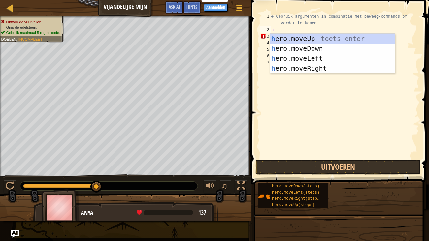
click at [333, 42] on div "h ero.moveUp toets enter h ero.moveDown toets enter h ero.moveLeft toets enter …" at bounding box center [332, 63] width 125 height 59
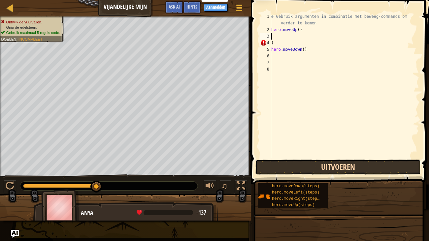
click at [345, 170] on button "Uitvoeren" at bounding box center [339, 167] width 166 height 15
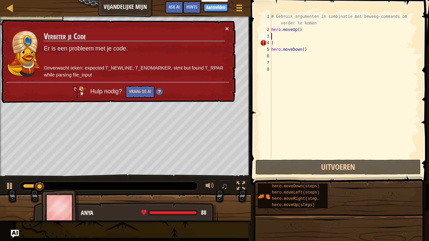
click at [295, 45] on div "# Gebruik argumenten in combinatie met beweeg-commands om verder te komen hero …" at bounding box center [344, 95] width 149 height 165
type textarea ")"
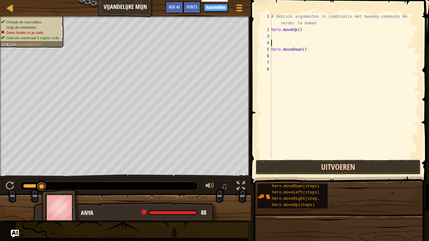
click at [325, 168] on button "Uitvoeren" at bounding box center [339, 167] width 166 height 15
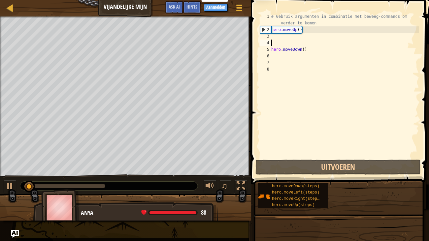
click at [336, 27] on div "# Gebruik argumenten in combinatie met beweeg-commands om verder te komen hero …" at bounding box center [344, 95] width 149 height 165
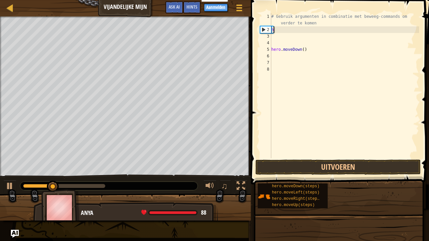
type textarea "h"
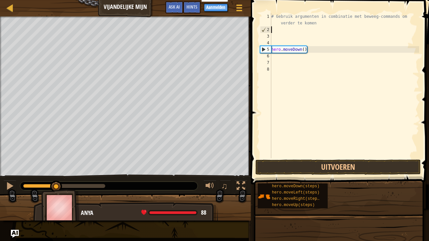
type textarea "h"
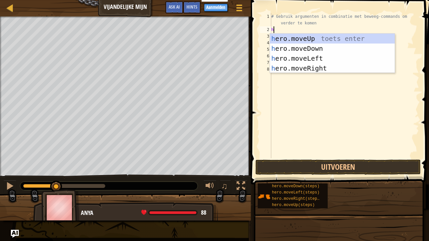
click at [328, 57] on div "h ero.moveUp toets enter h ero.moveDown toets enter h ero.moveLeft toets enter …" at bounding box center [332, 63] width 125 height 59
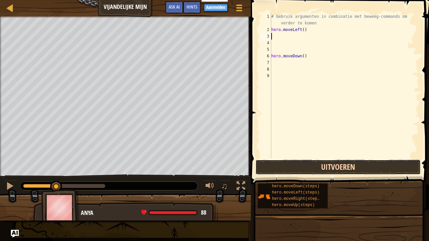
click at [310, 168] on button "Uitvoeren" at bounding box center [339, 167] width 166 height 15
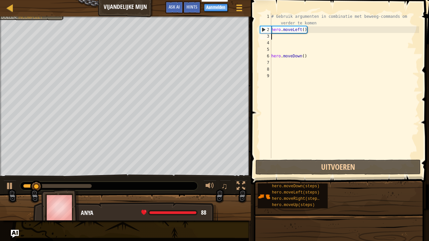
click at [316, 31] on div "# Gebruik argumenten in combinatie met beweeg-commands om verder te komen hero …" at bounding box center [344, 95] width 149 height 165
click at [338, 23] on div "# Gebruik argumenten in combinatie met beweeg-commands om verder te komen hero …" at bounding box center [344, 95] width 149 height 165
click at [365, 26] on div "# Gebruik argumenten in combinatie met beweeg-commands om verder te komen hero …" at bounding box center [344, 95] width 149 height 165
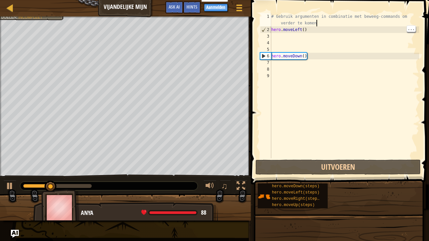
click at [344, 32] on div "# Gebruik argumenten in combinatie met beweeg-commands om verder te komen hero …" at bounding box center [344, 95] width 149 height 165
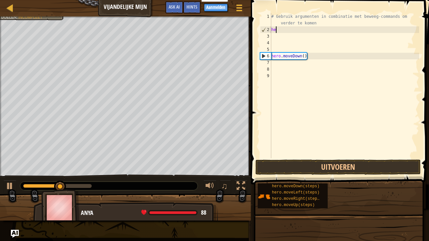
type textarea "h"
type textarea "m"
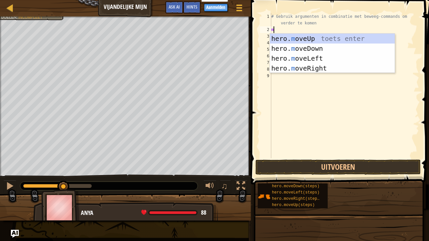
click at [332, 68] on div "hero. m oveUp toets enter hero. m oveDown toets enter hero. m oveLeft toets ent…" at bounding box center [332, 63] width 125 height 59
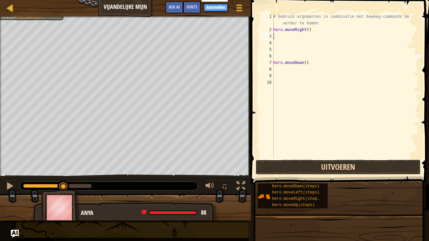
click at [348, 165] on button "Uitvoeren" at bounding box center [339, 167] width 166 height 15
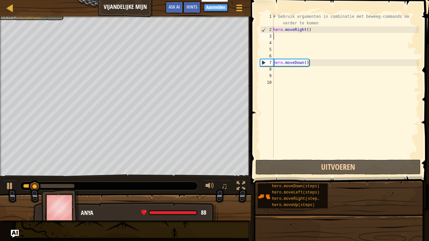
click at [346, 28] on div "# Gebruik argumenten in combinatie met beweeg-commands om verder te komen hero …" at bounding box center [345, 95] width 147 height 165
type textarea "hero.moveRight()"
click at [315, 39] on div "# Gebruik argumenten in combinatie met beweeg-commands om verder te komen hero …" at bounding box center [345, 95] width 147 height 165
type textarea "h"
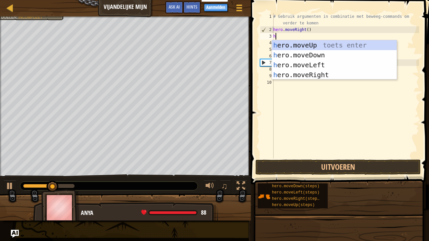
click at [326, 75] on div "h ero.moveUp toets enter h ero.moveDown toets enter h ero.moveLeft toets enter …" at bounding box center [334, 69] width 125 height 59
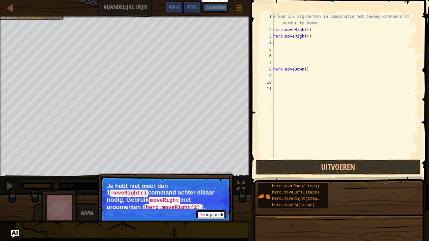
click at [217, 197] on button "Doorgaan" at bounding box center [211, 215] width 29 height 9
